Goal: Browse casually: Explore the website without a specific task or goal

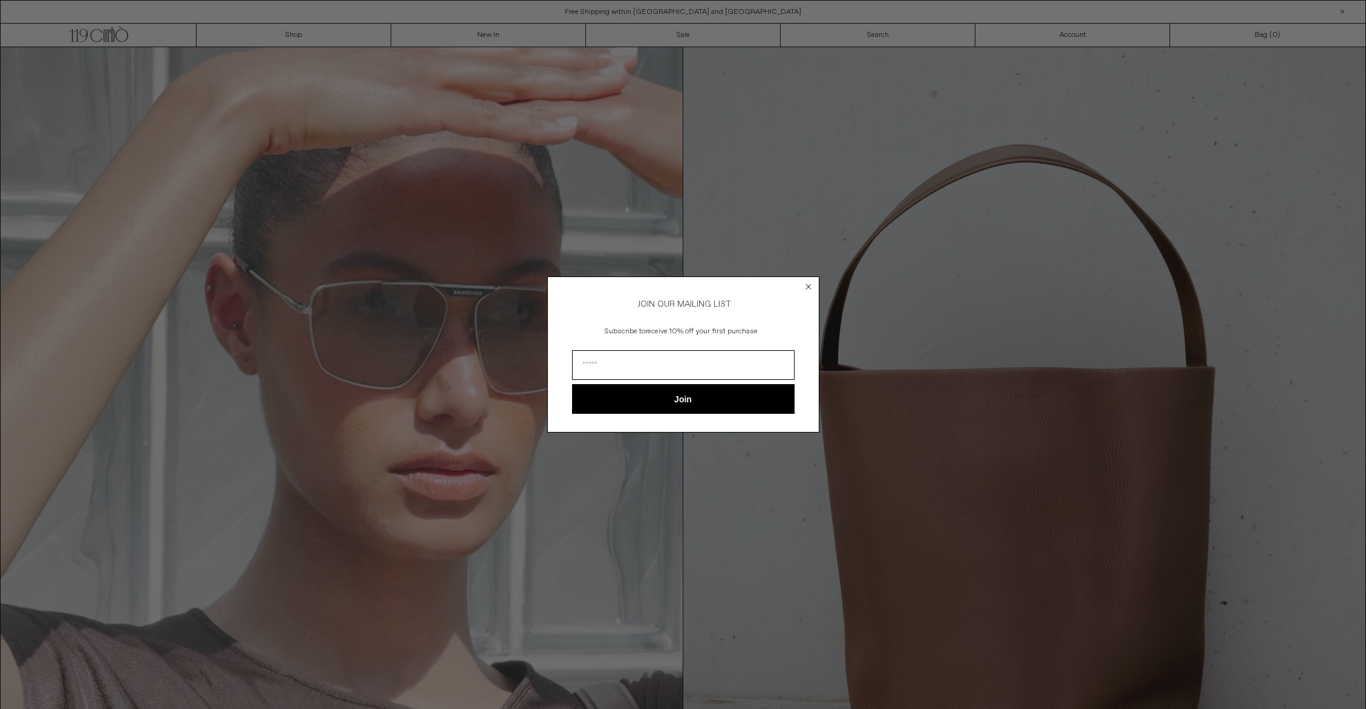
click at [808, 282] on circle "Close dialog" at bounding box center [807, 286] width 11 height 11
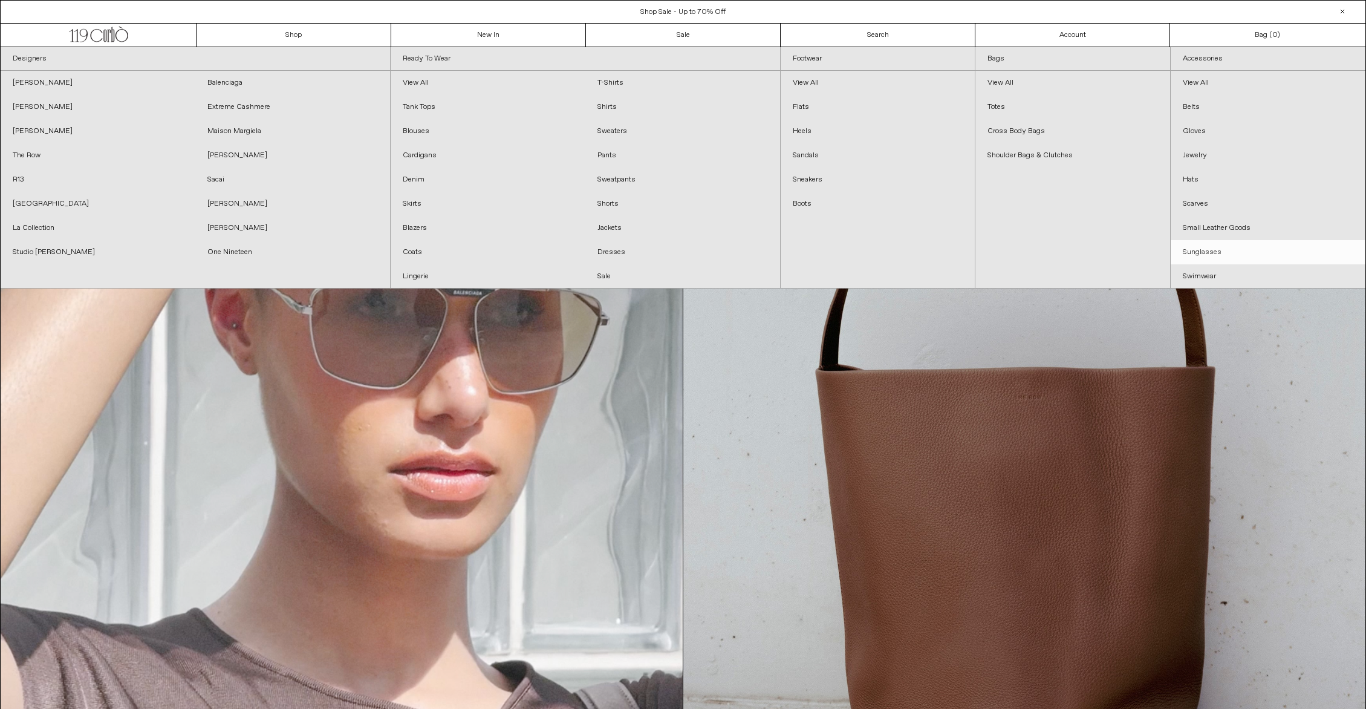
click at [1193, 252] on link "Sunglasses" at bounding box center [1268, 252] width 195 height 24
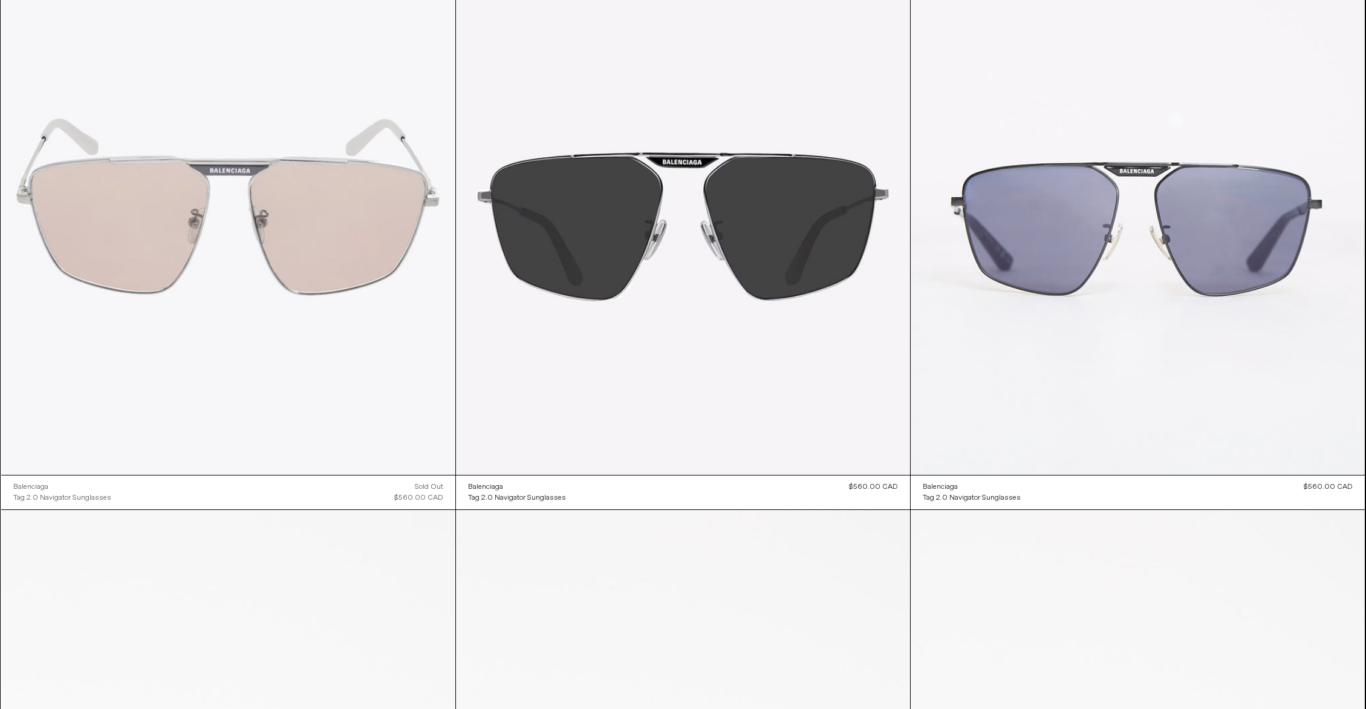
scroll to position [270, 0]
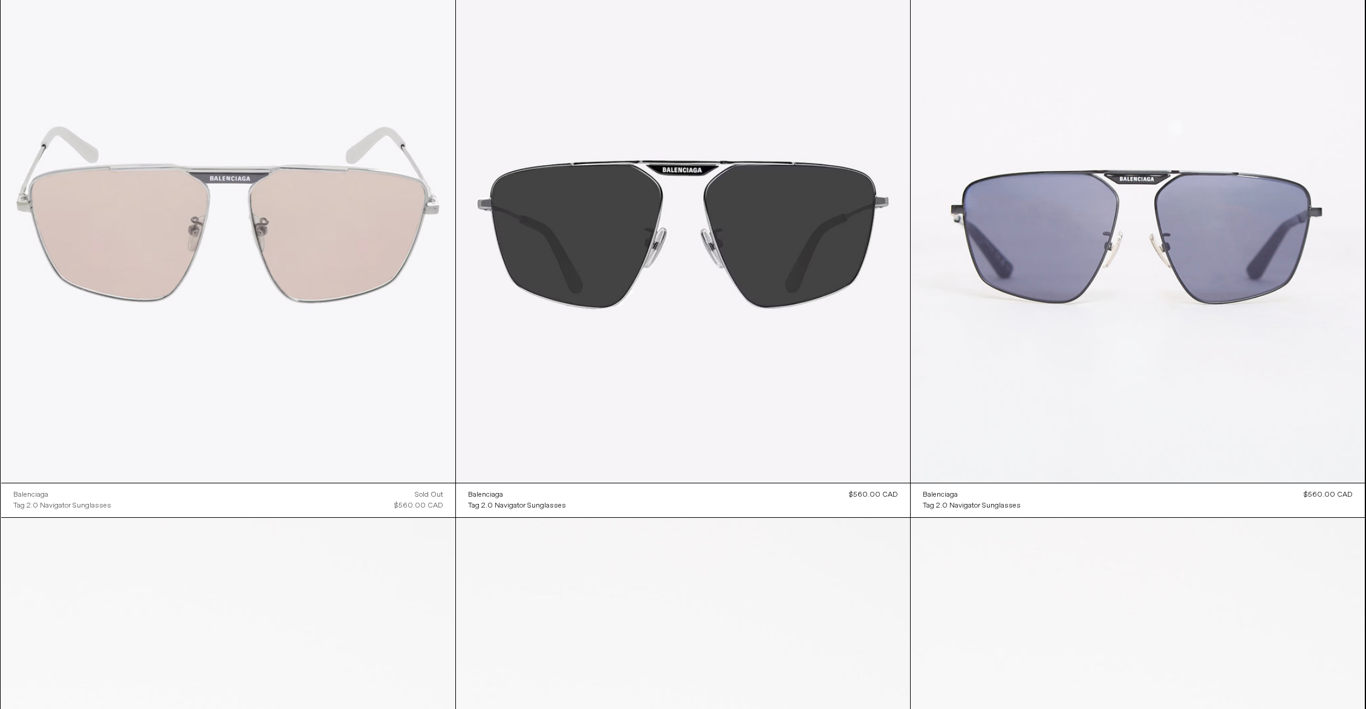
click at [206, 286] on at bounding box center [228, 142] width 454 height 682
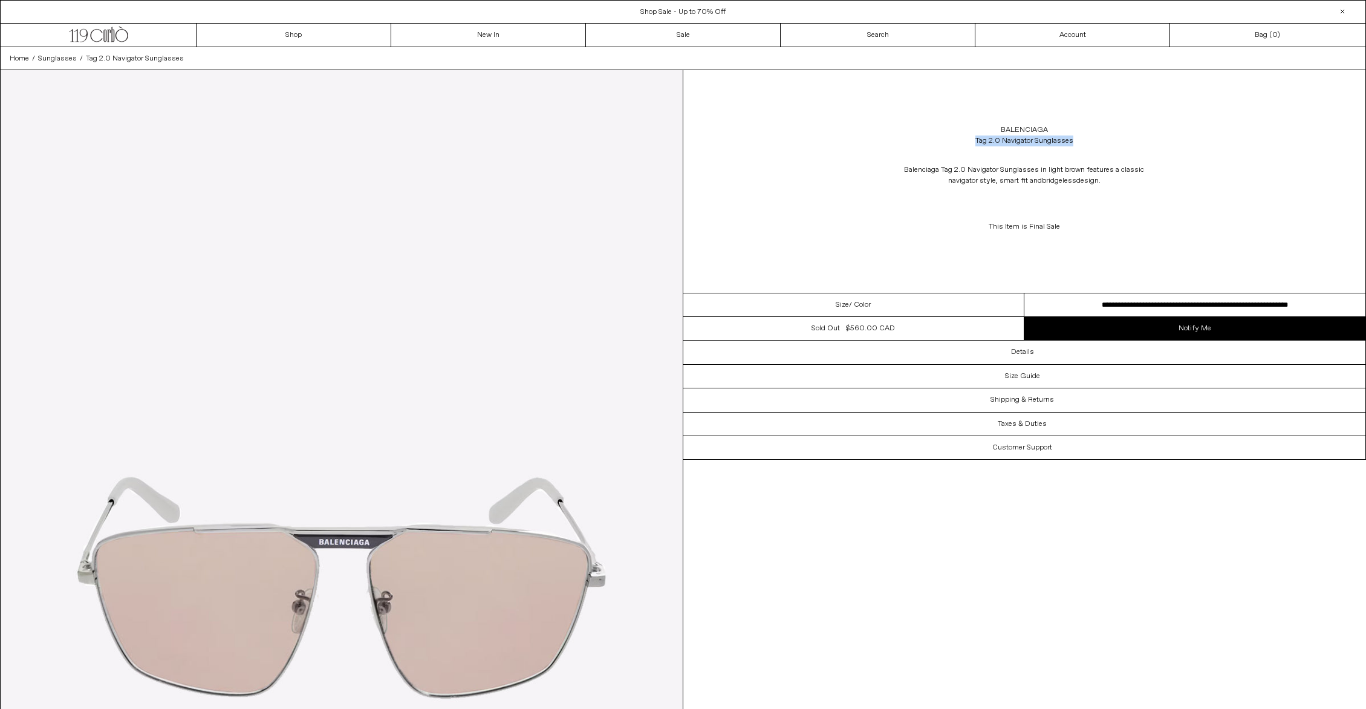
drag, startPoint x: 1104, startPoint y: 140, endPoint x: 972, endPoint y: 143, distance: 131.8
click at [972, 143] on div "Balenciaga Tag 2.0 Navigator Sunglasses" at bounding box center [1024, 136] width 683 height 34
copy div "Tag 2.0 Navigator Sunglasses"
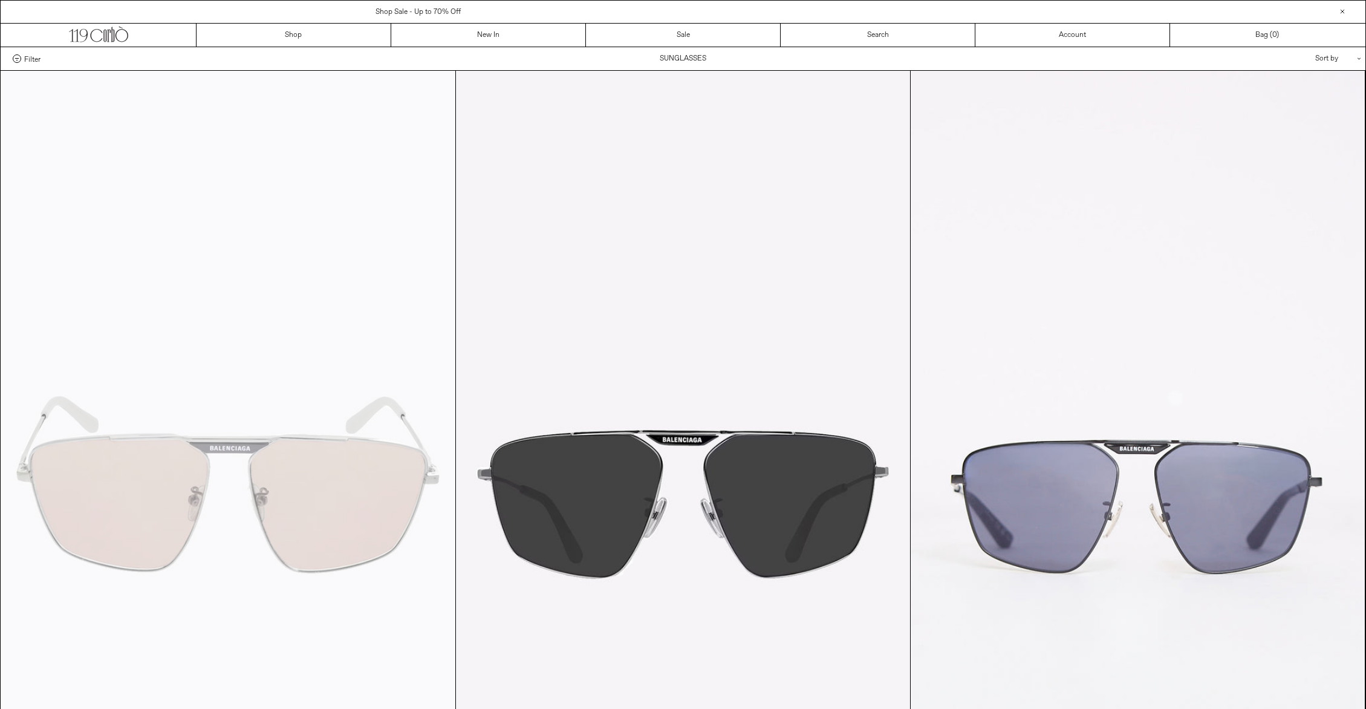
scroll to position [270, 0]
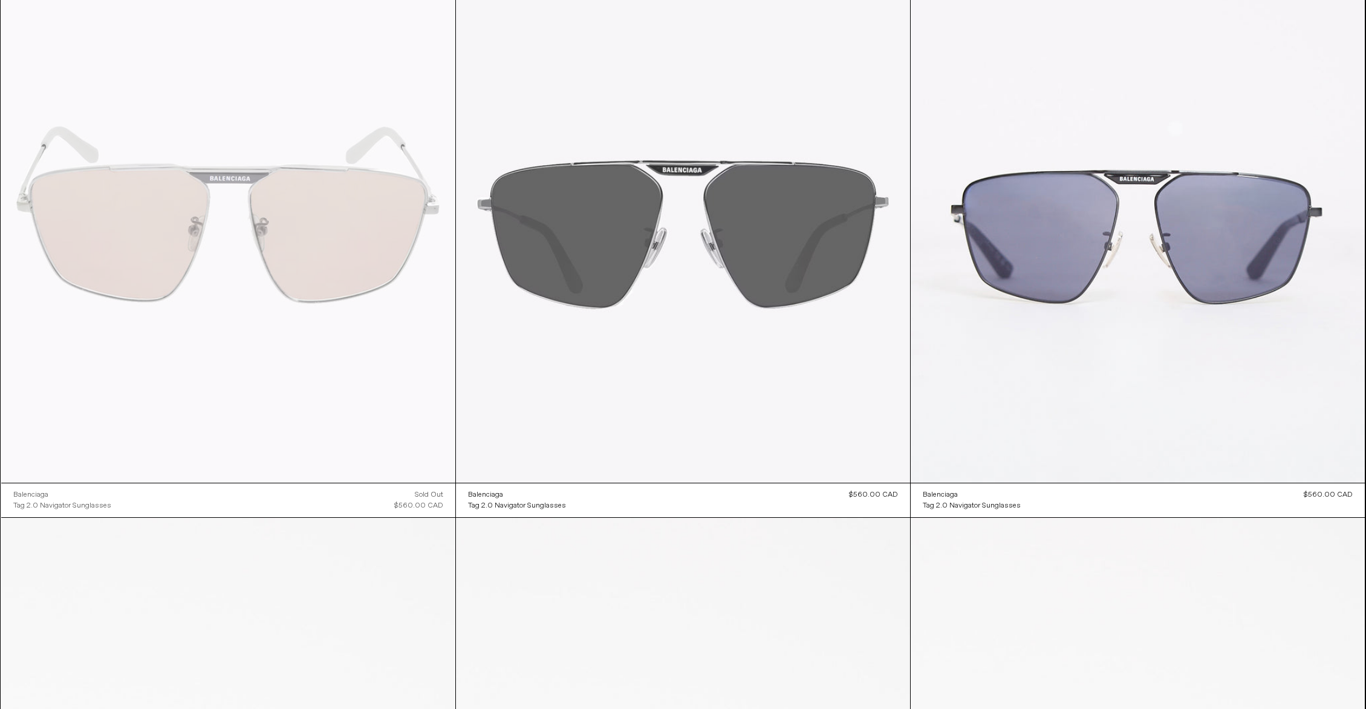
click at [836, 270] on at bounding box center [683, 142] width 454 height 682
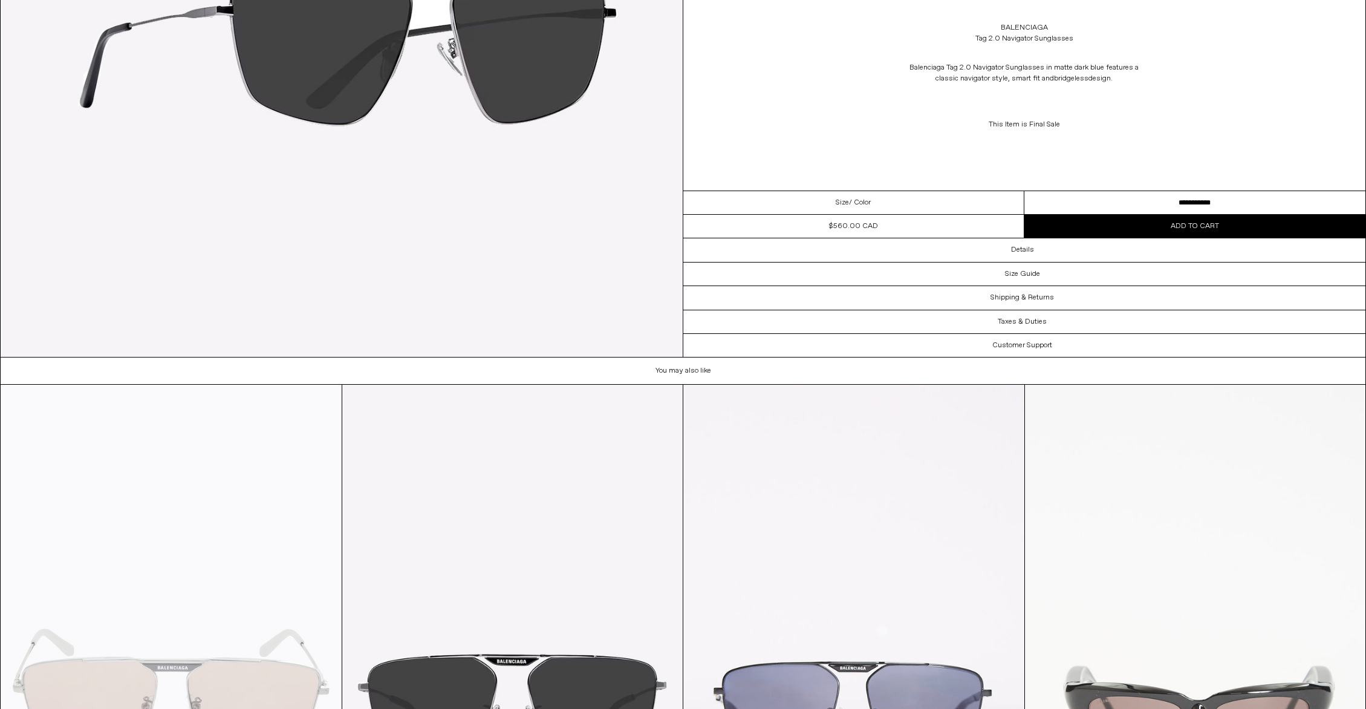
scroll to position [1718, 0]
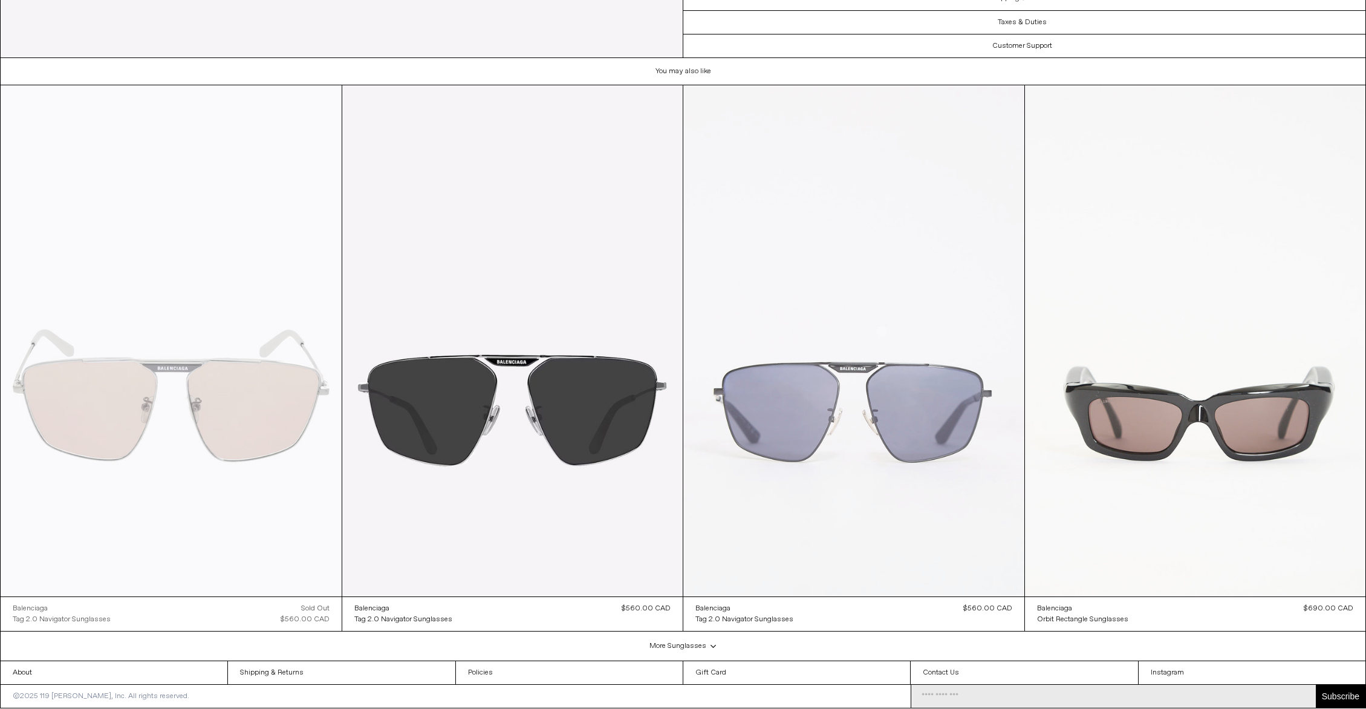
click at [942, 397] on at bounding box center [853, 340] width 341 height 511
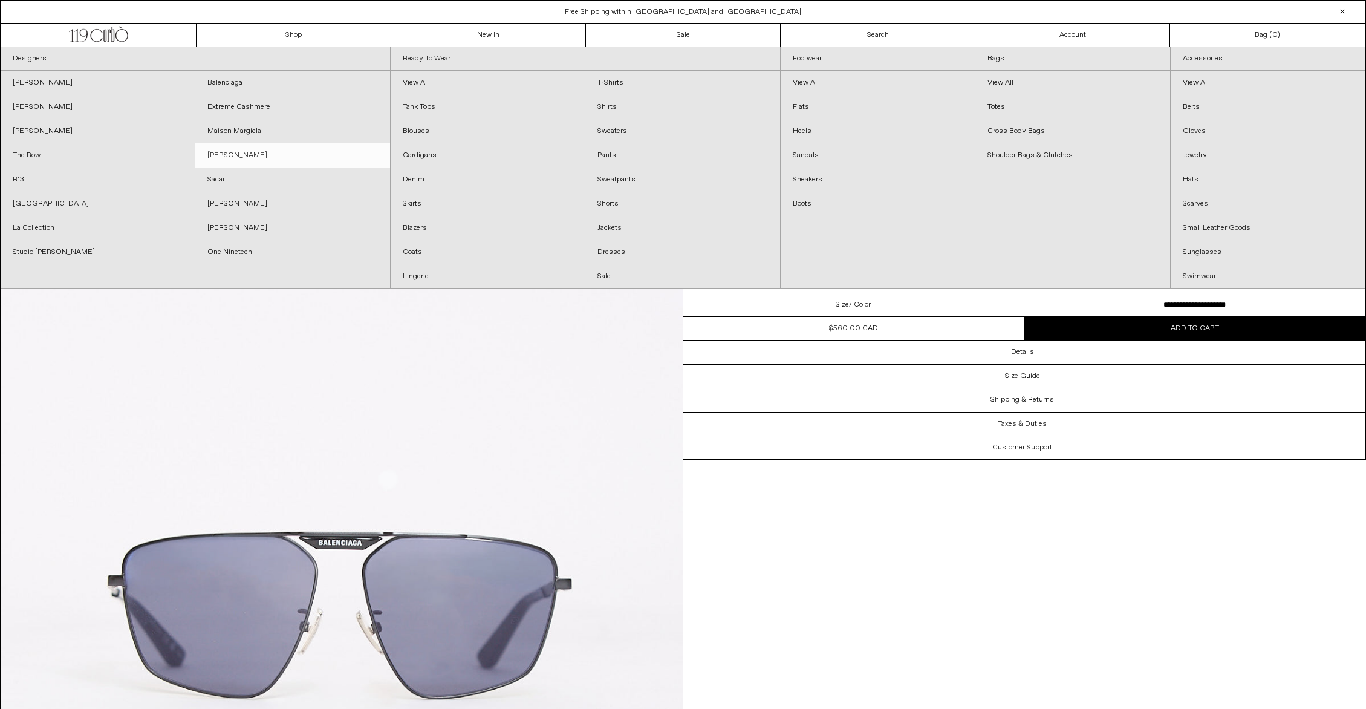
click at [226, 152] on link "[PERSON_NAME]" at bounding box center [292, 155] width 195 height 24
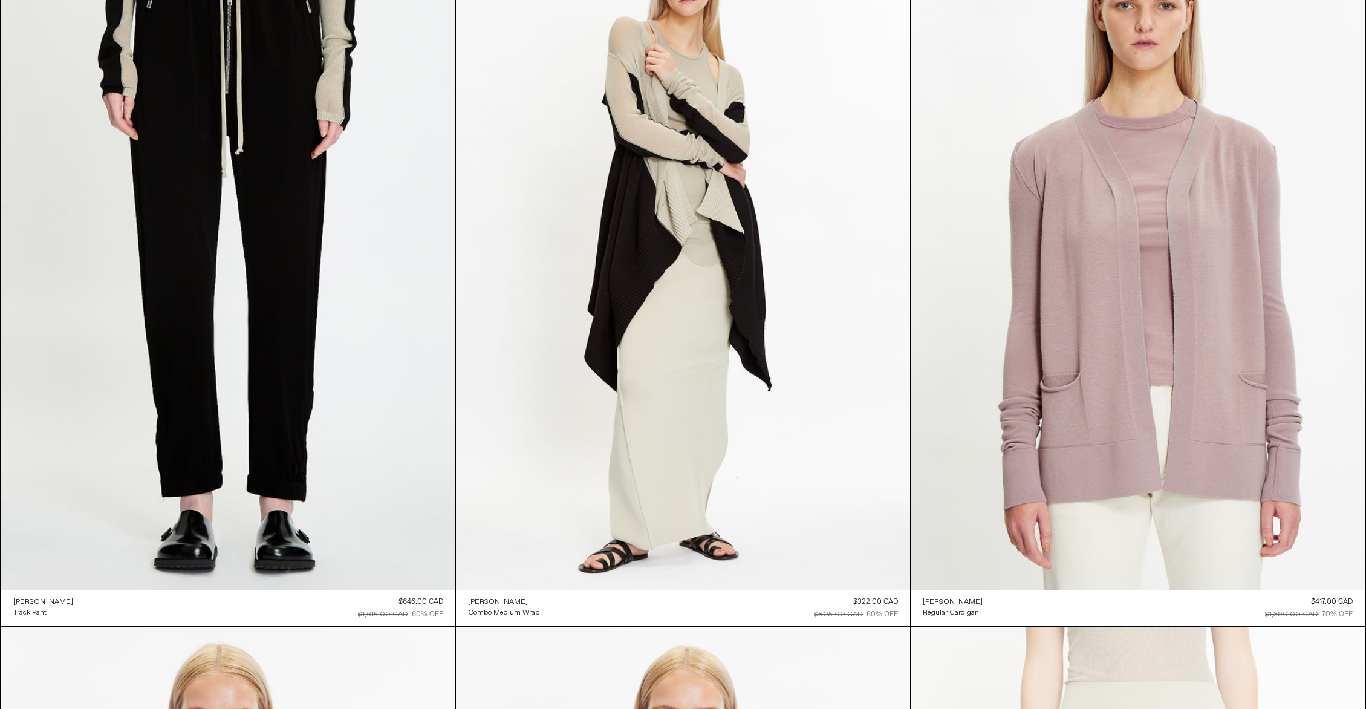
scroll to position [7189, 0]
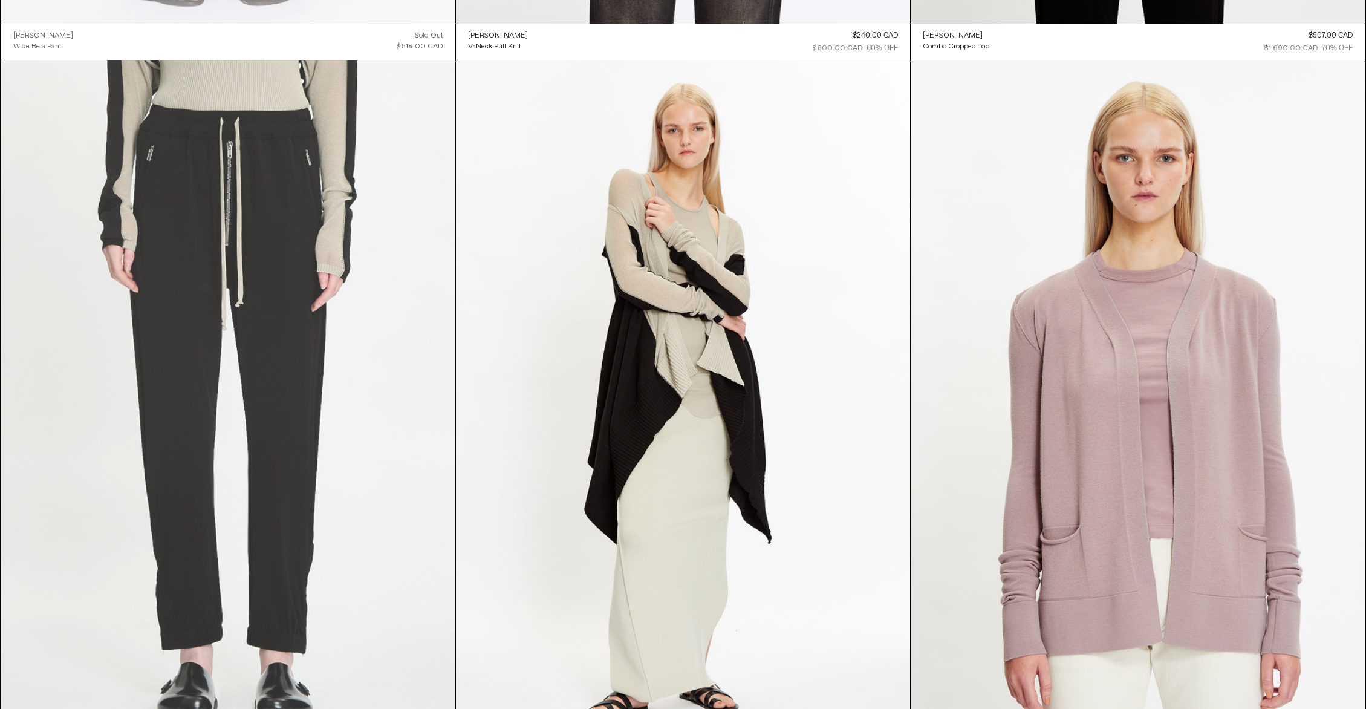
click at [333, 236] on at bounding box center [228, 401] width 454 height 682
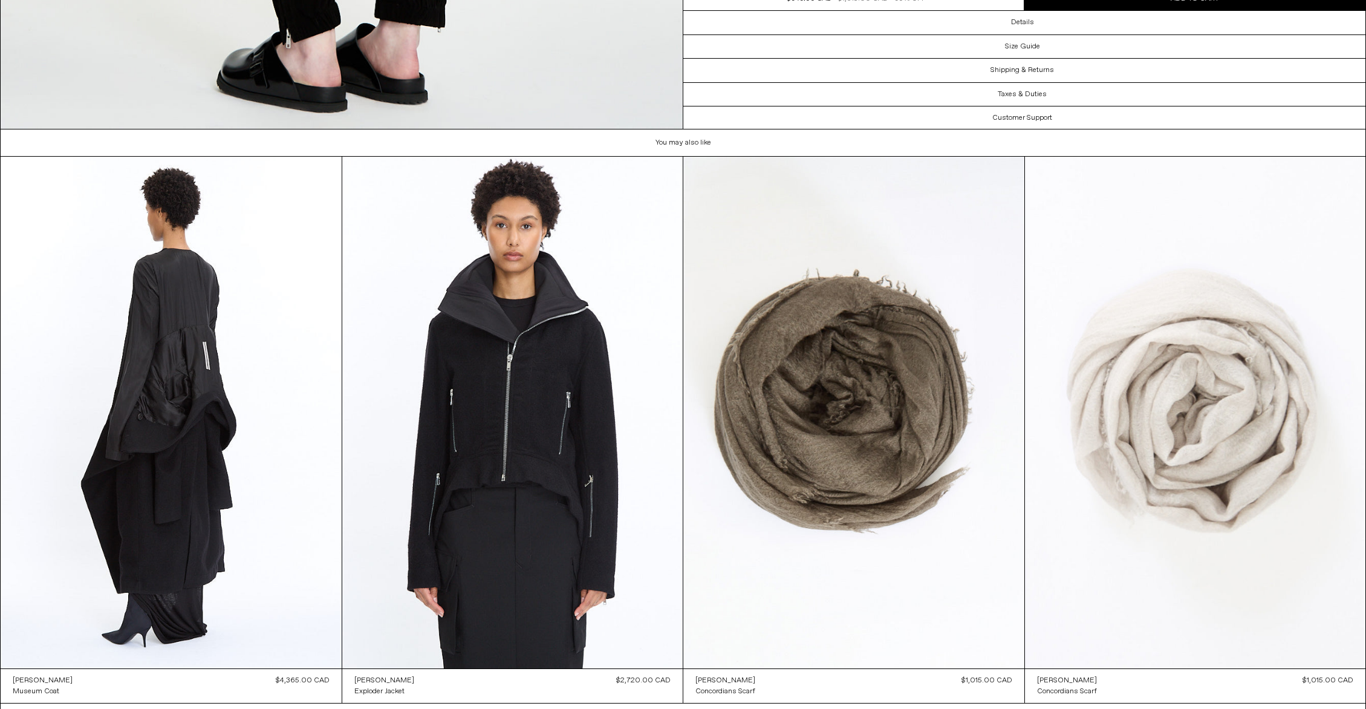
scroll to position [3424, 0]
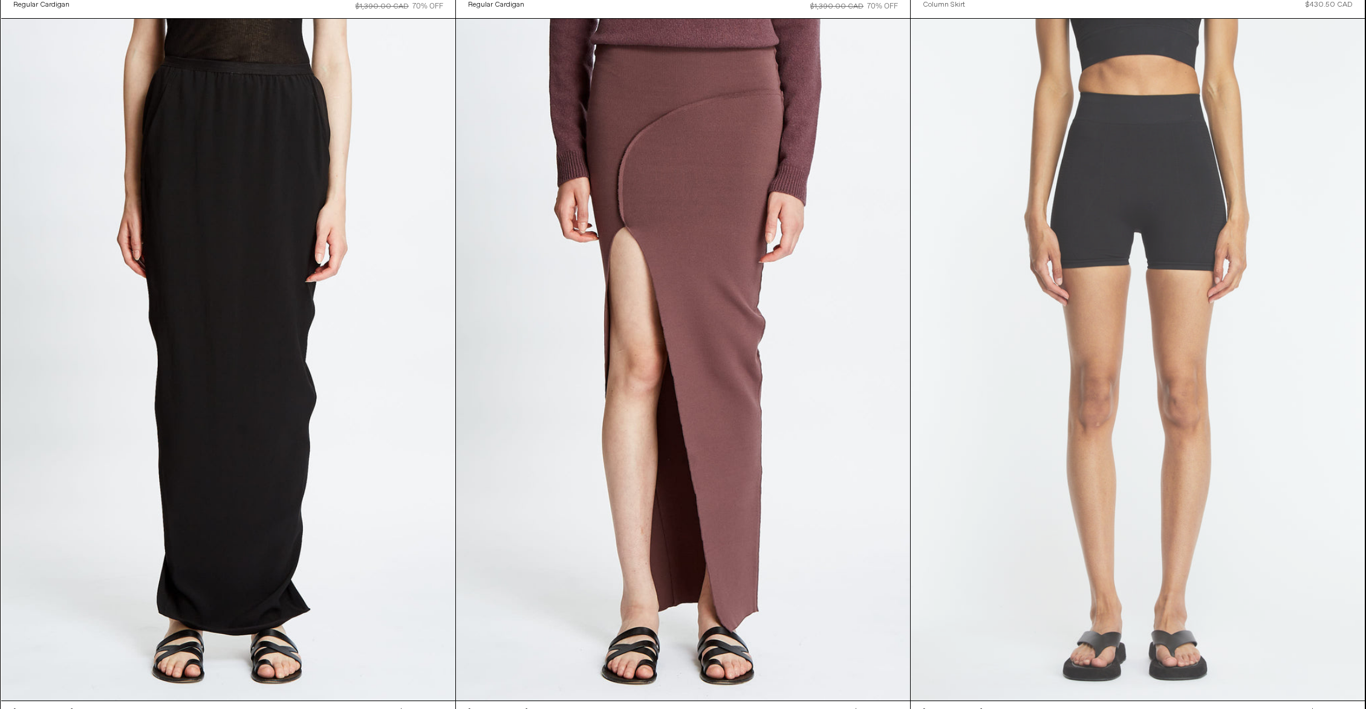
scroll to position [8771, 0]
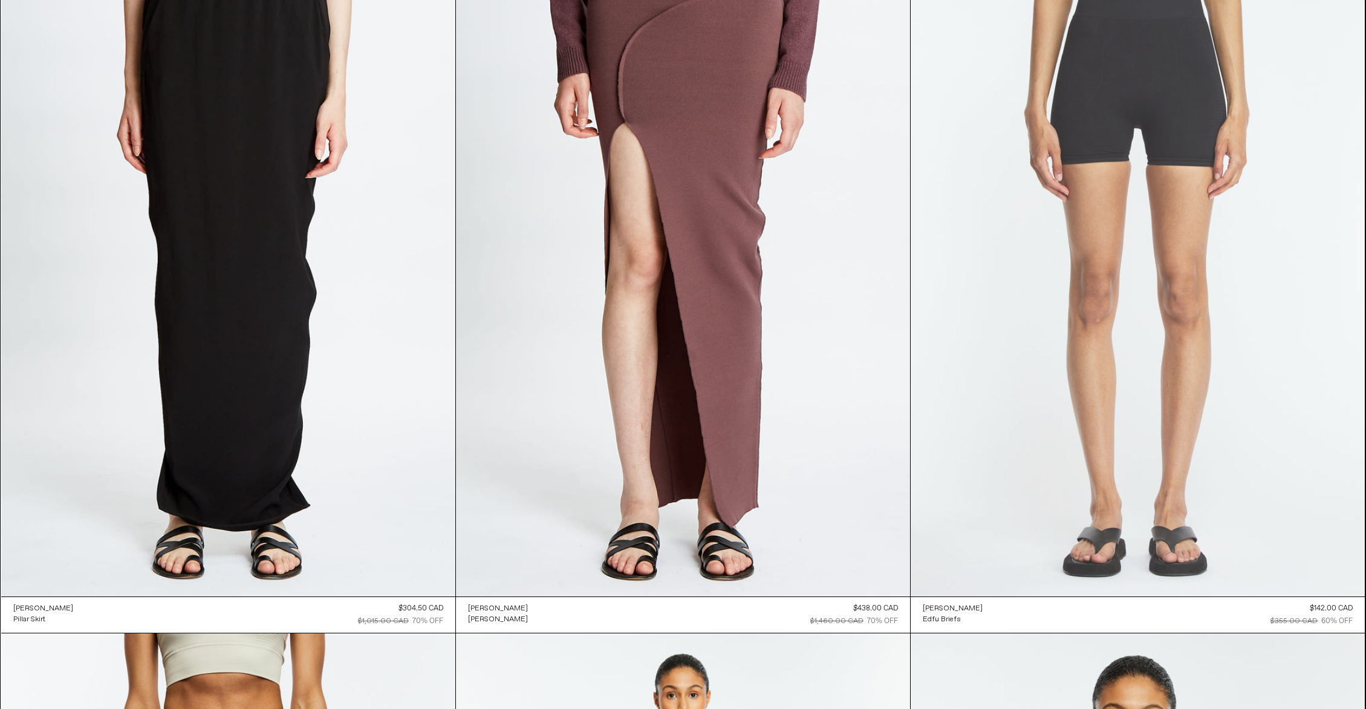
click at [1018, 354] on at bounding box center [1138, 256] width 454 height 682
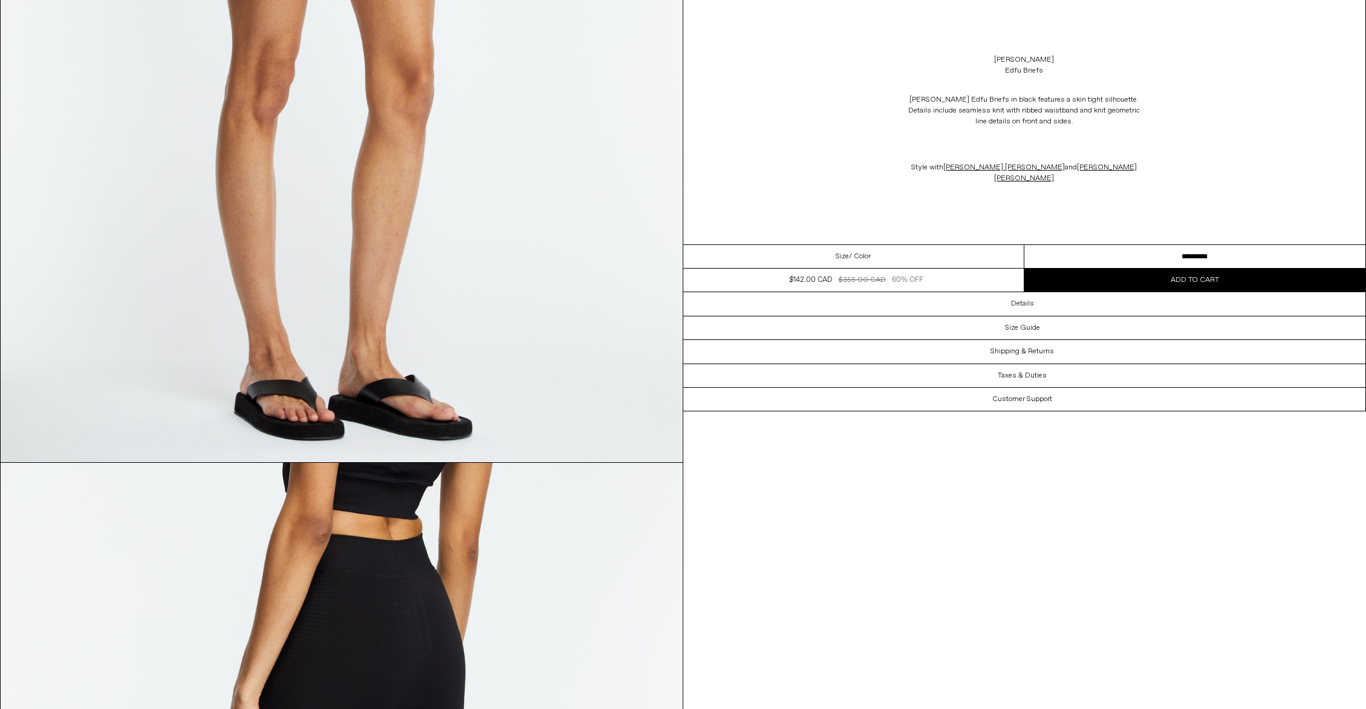
scroll to position [2603, 0]
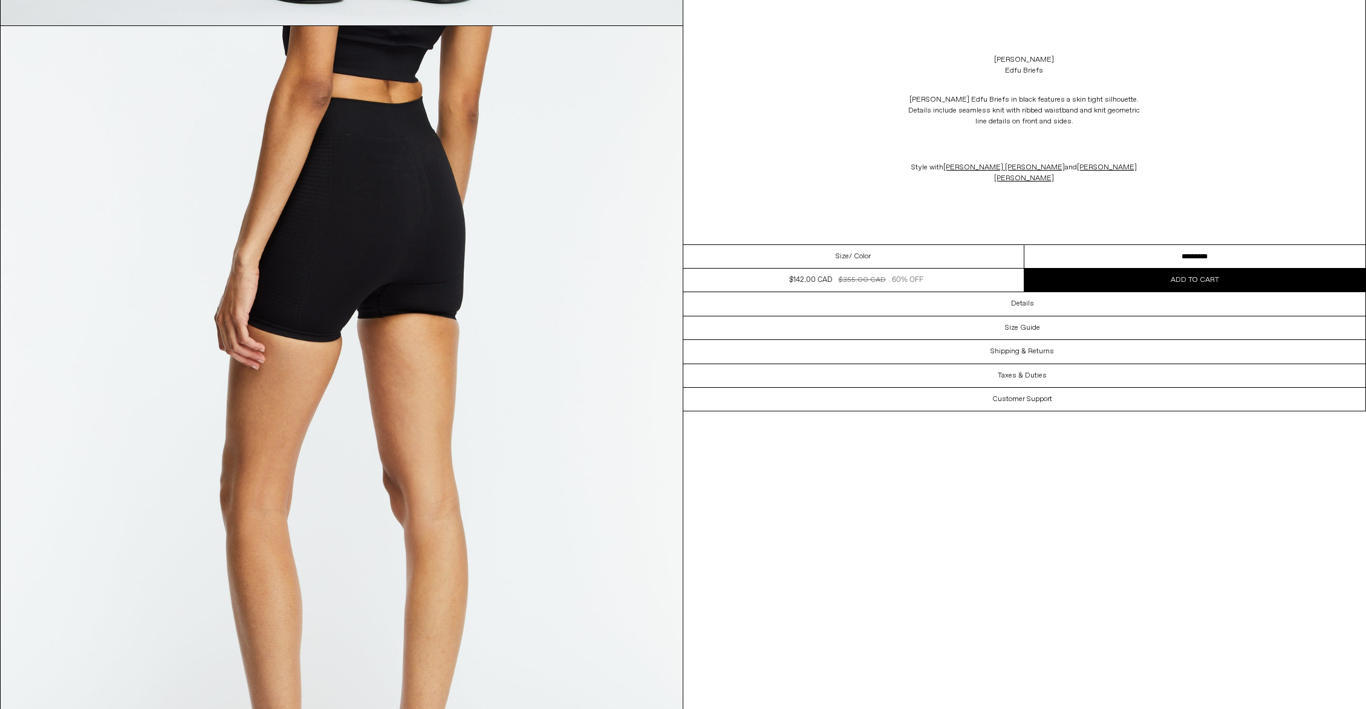
click at [1110, 245] on select "**********" at bounding box center [1194, 257] width 341 height 24
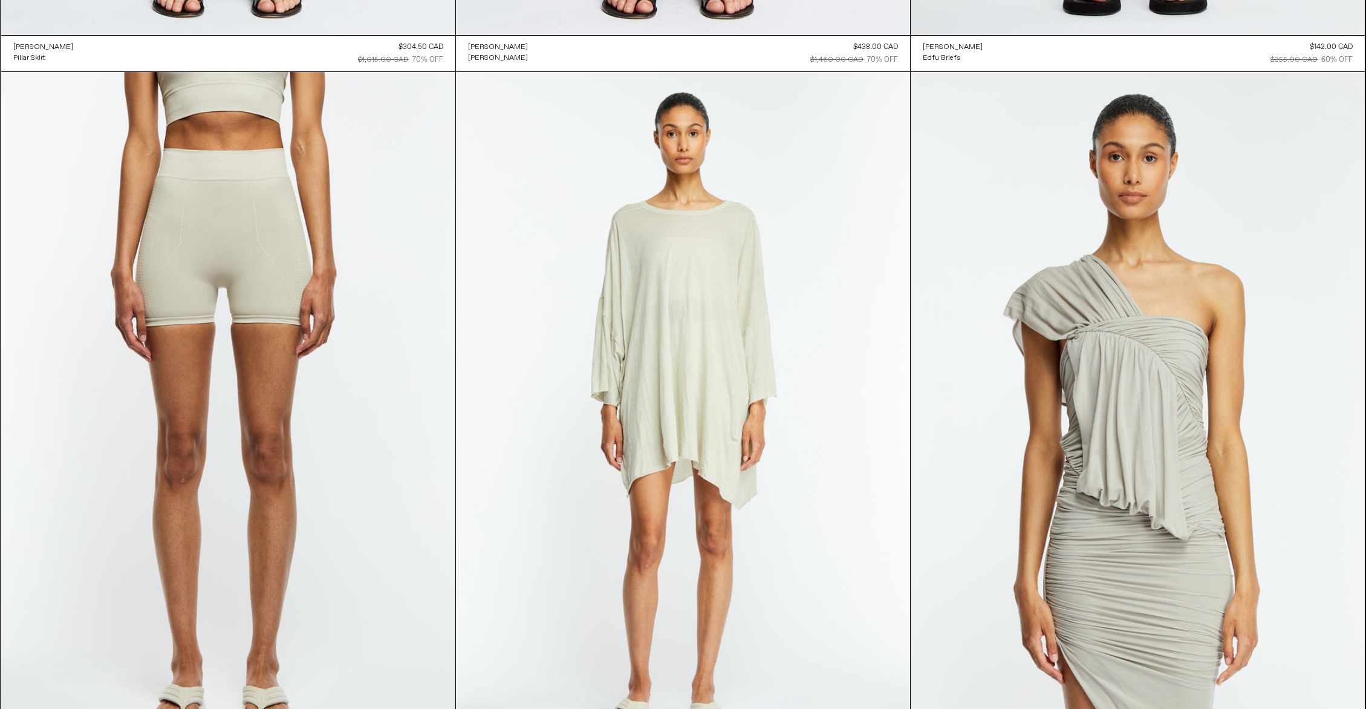
scroll to position [9473, 0]
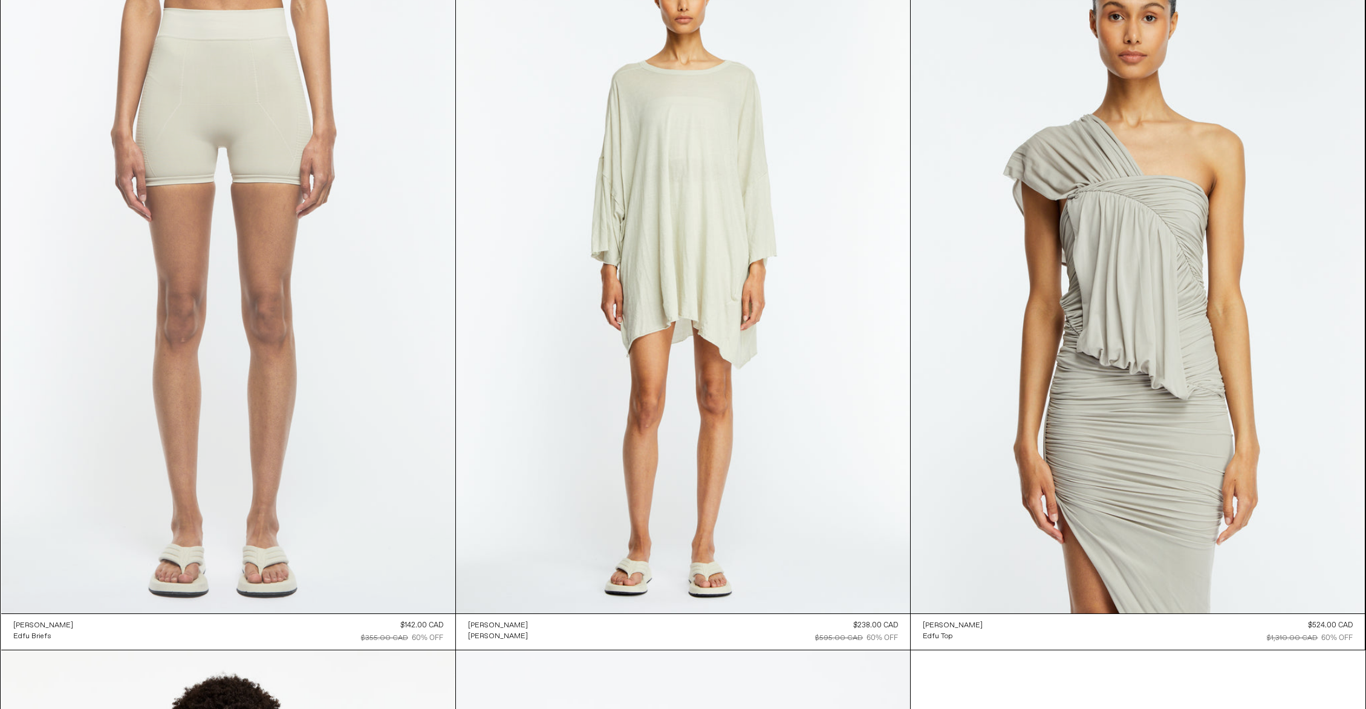
click at [304, 406] on at bounding box center [228, 273] width 454 height 682
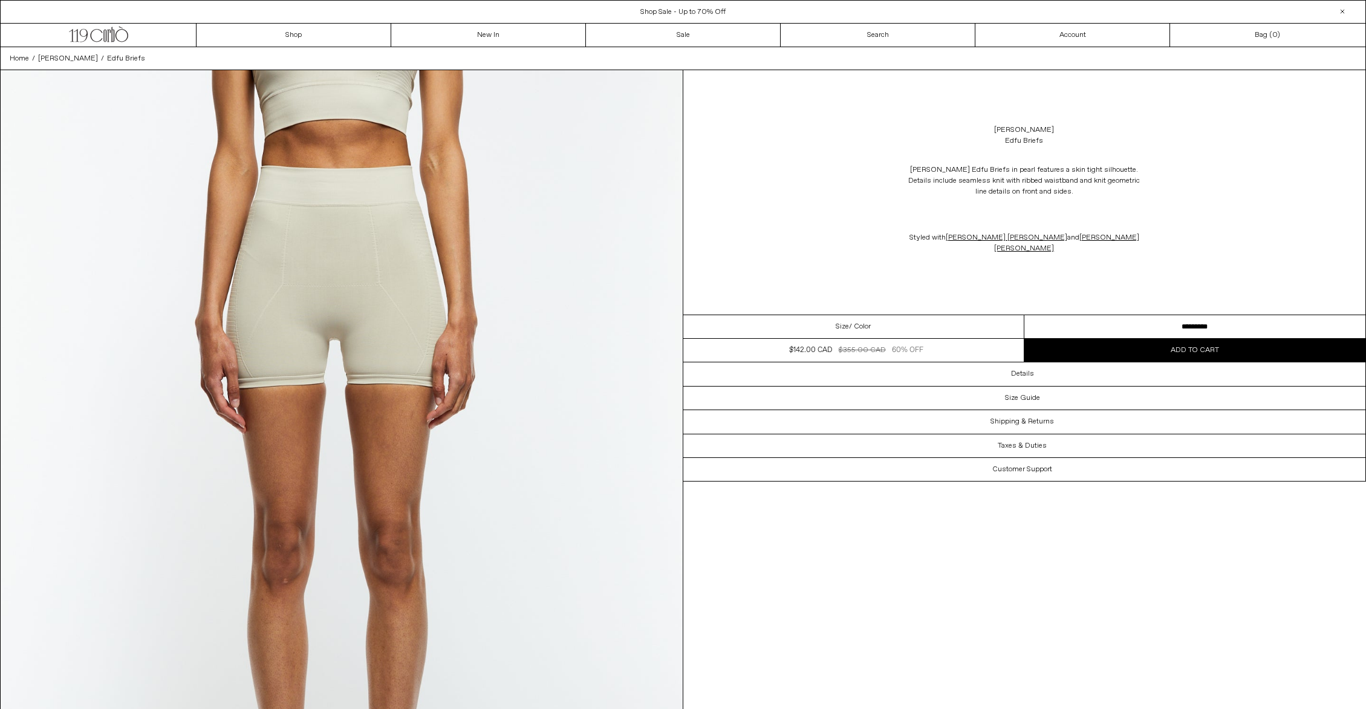
click at [1105, 315] on select "**********" at bounding box center [1194, 327] width 341 height 24
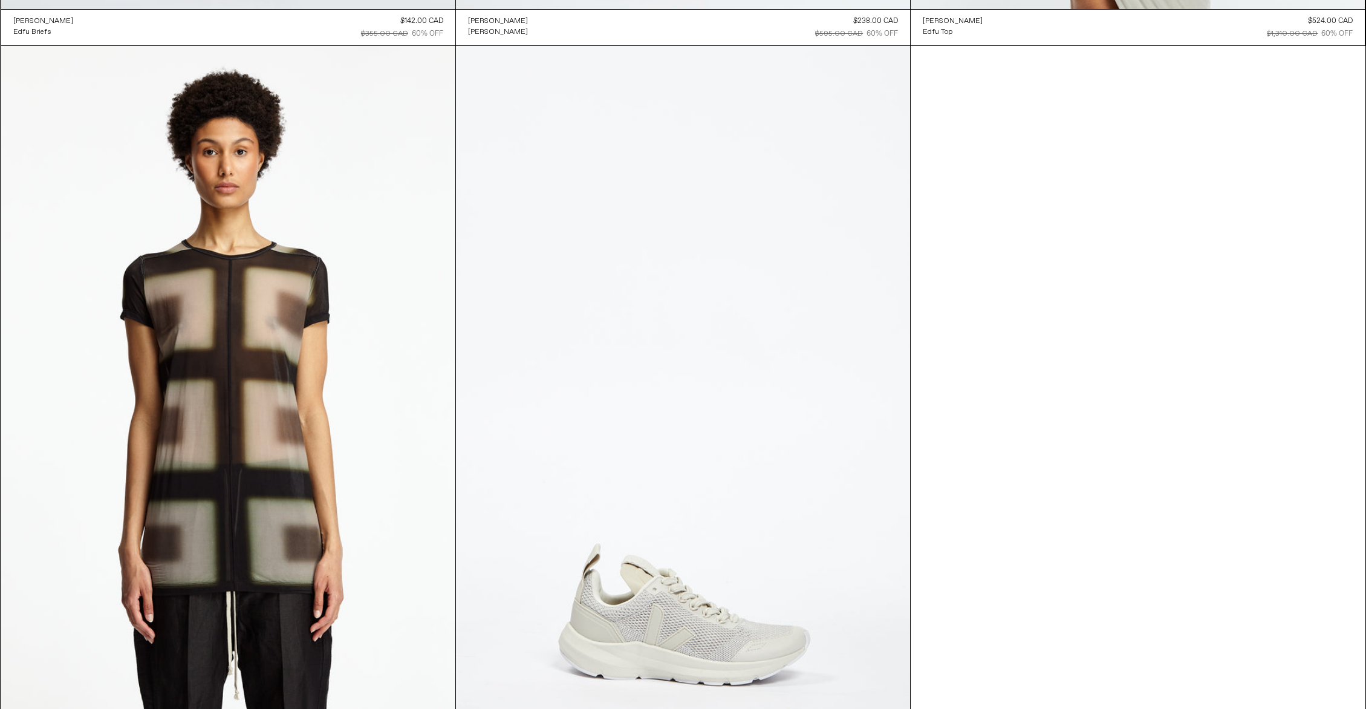
scroll to position [9282, 0]
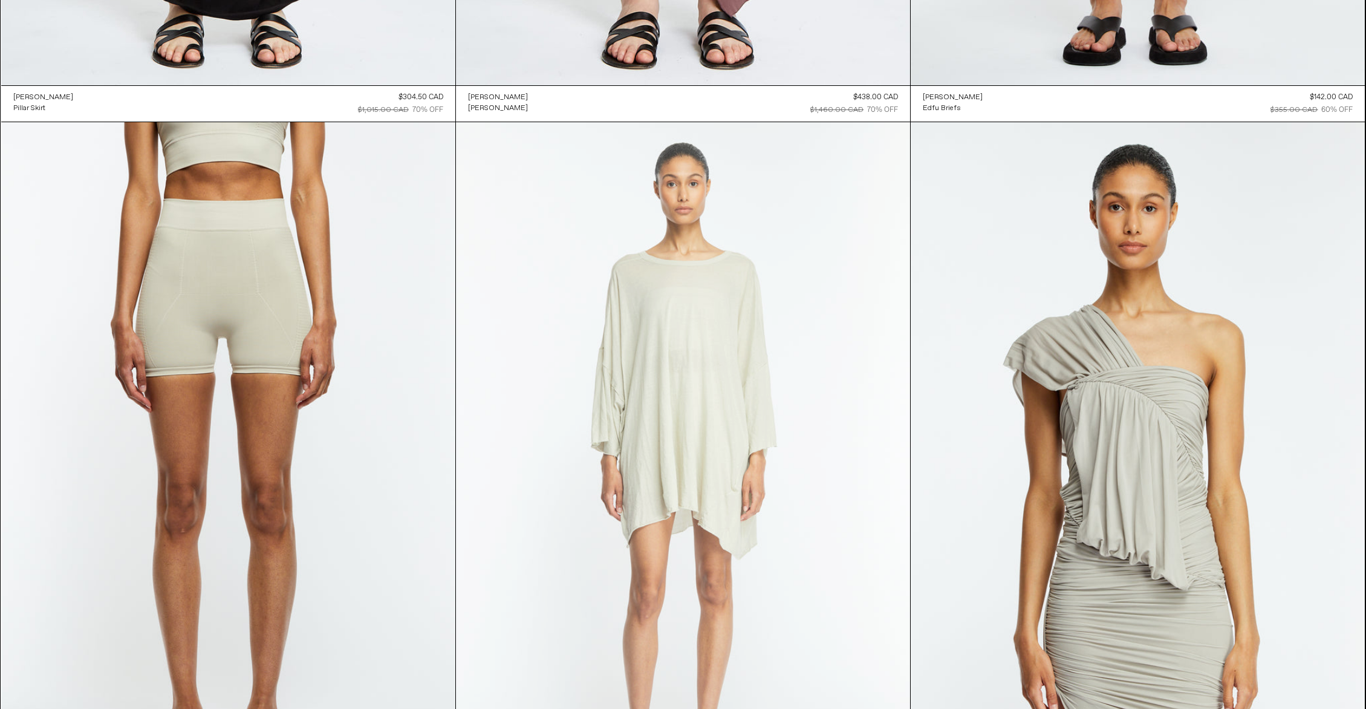
click at [705, 358] on at bounding box center [683, 463] width 454 height 682
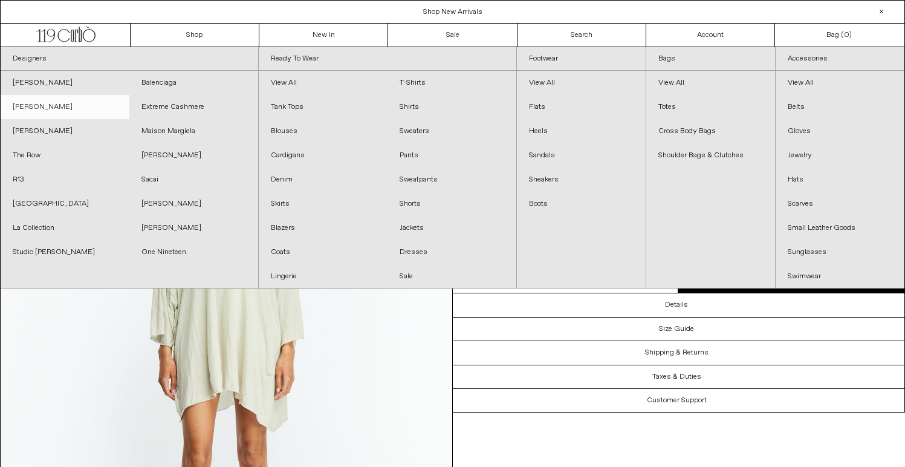
click at [49, 112] on link "[PERSON_NAME]" at bounding box center [65, 107] width 129 height 24
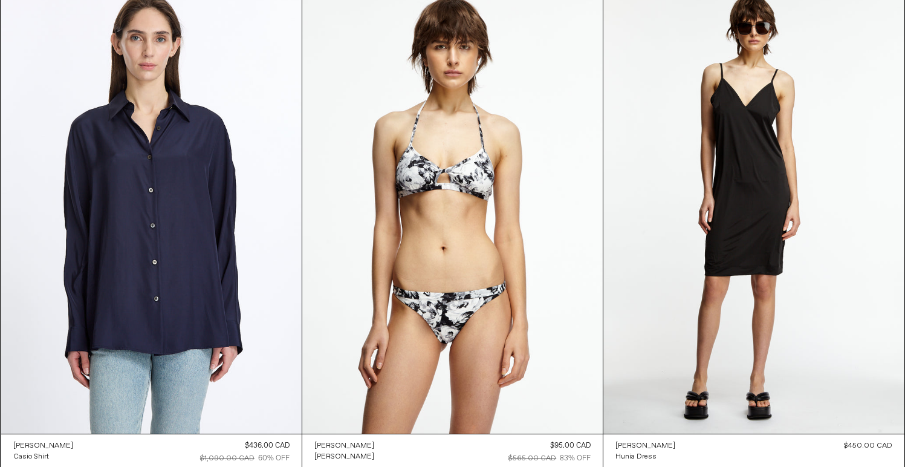
scroll to position [6504, 0]
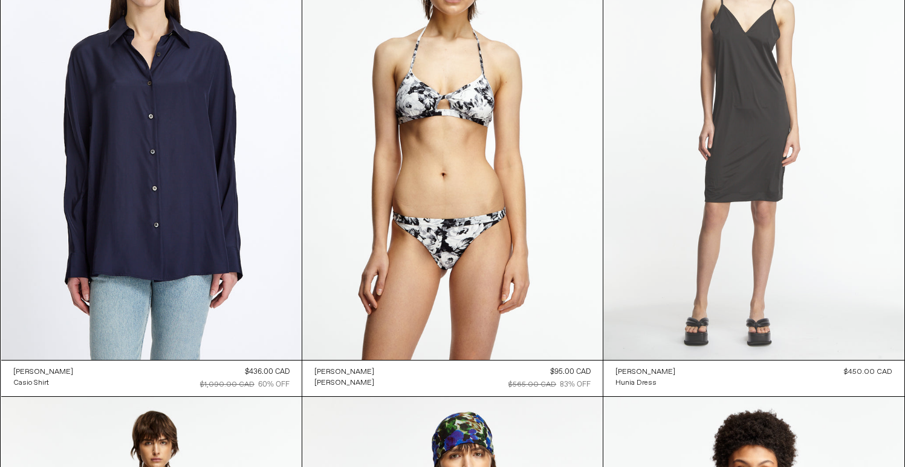
click at [732, 192] on at bounding box center [754, 134] width 301 height 451
